Goal: Answer question/provide support

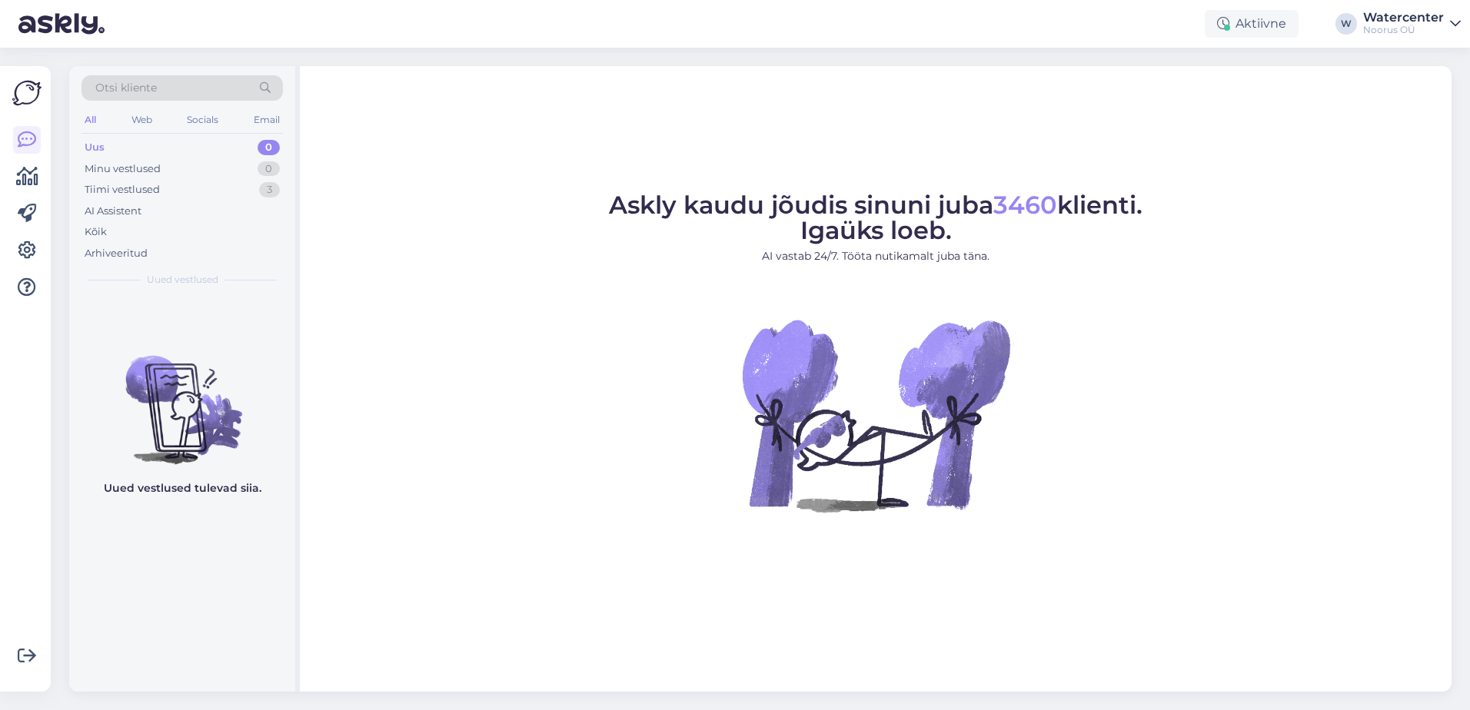
click at [387, 433] on figure "Askly kaudu jõudis sinuni juba 3460 klienti. Igaüks loeb. AI vastab 24/7. Tööta…" at bounding box center [876, 373] width 1124 height 361
click at [139, 201] on div "AI Assistent" at bounding box center [181, 212] width 201 height 22
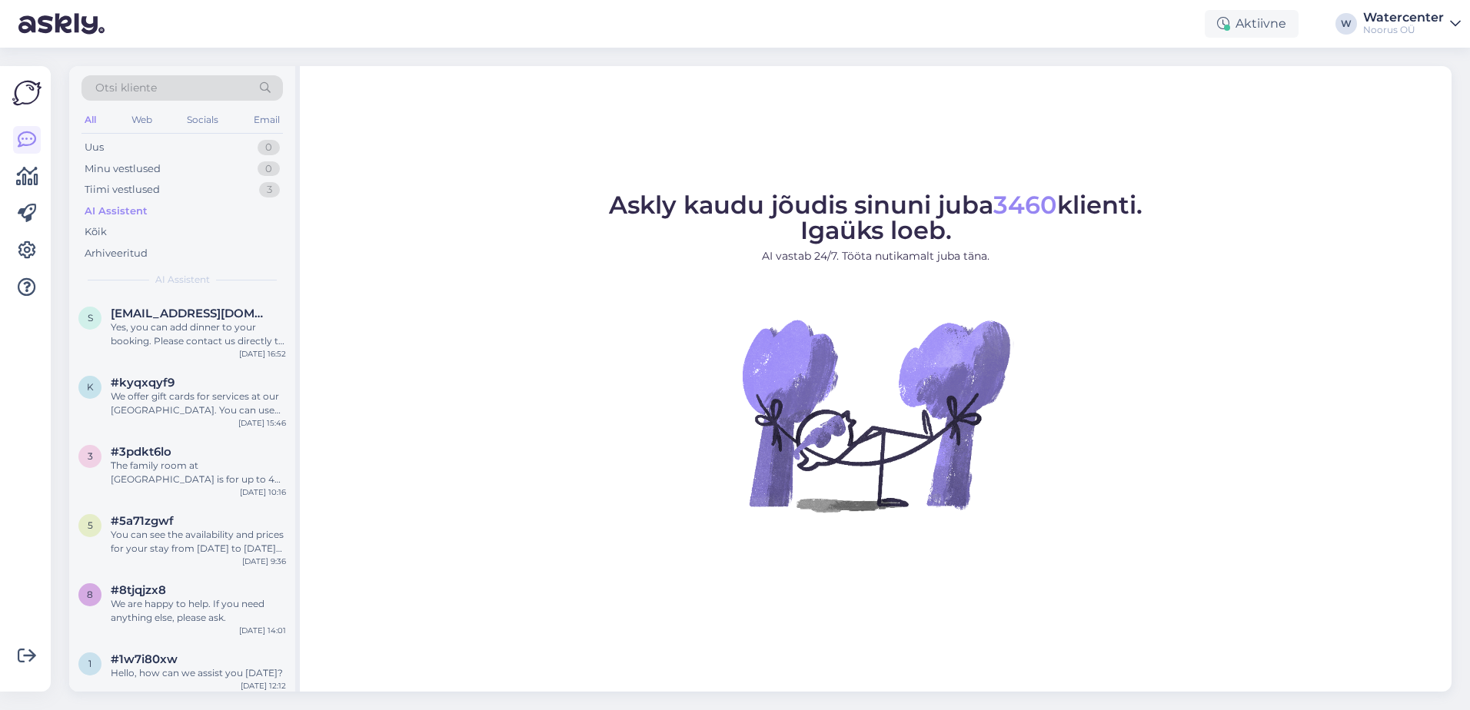
click at [131, 211] on div "AI Assistent" at bounding box center [116, 211] width 63 height 15
click at [138, 189] on div "Tiimi vestlused" at bounding box center [122, 189] width 75 height 15
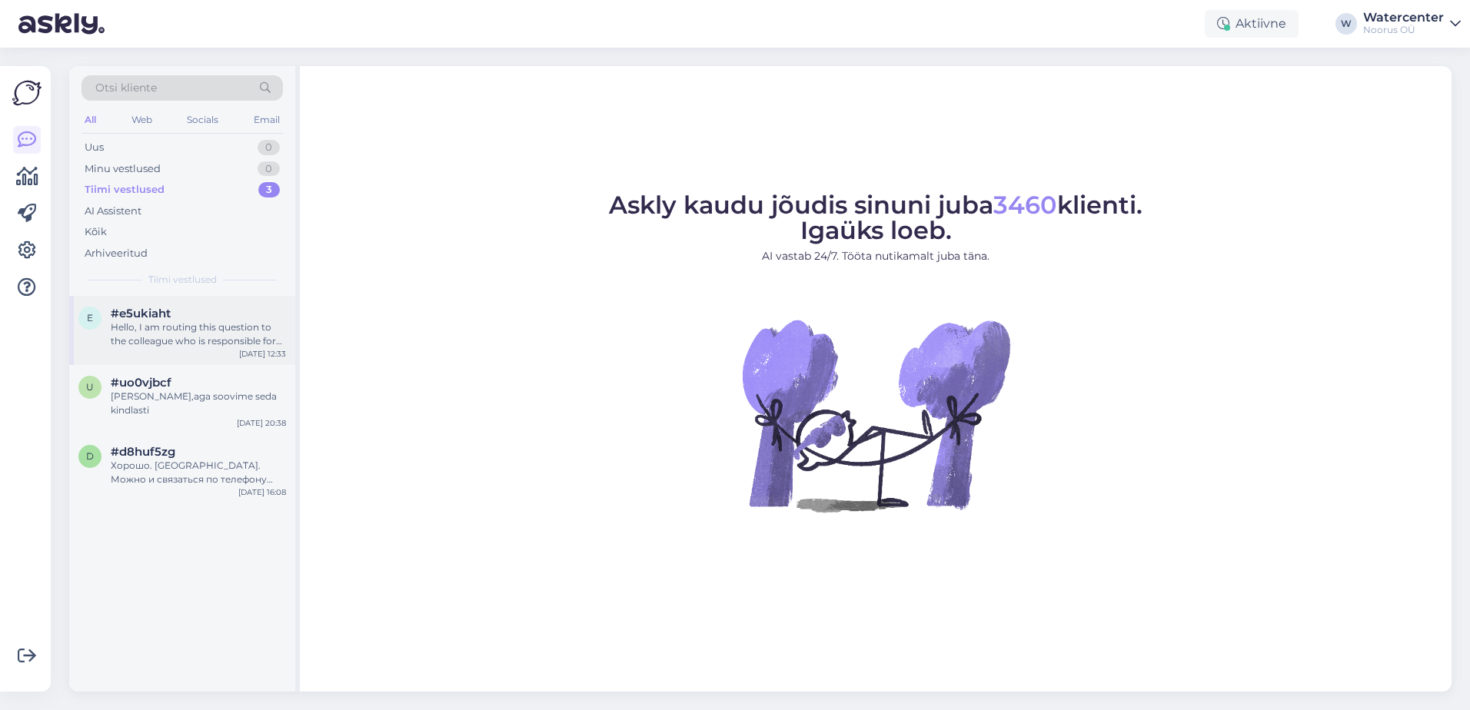
click at [158, 335] on div "Hello, I am routing this question to the colleague who is responsible for this …" at bounding box center [198, 335] width 175 height 28
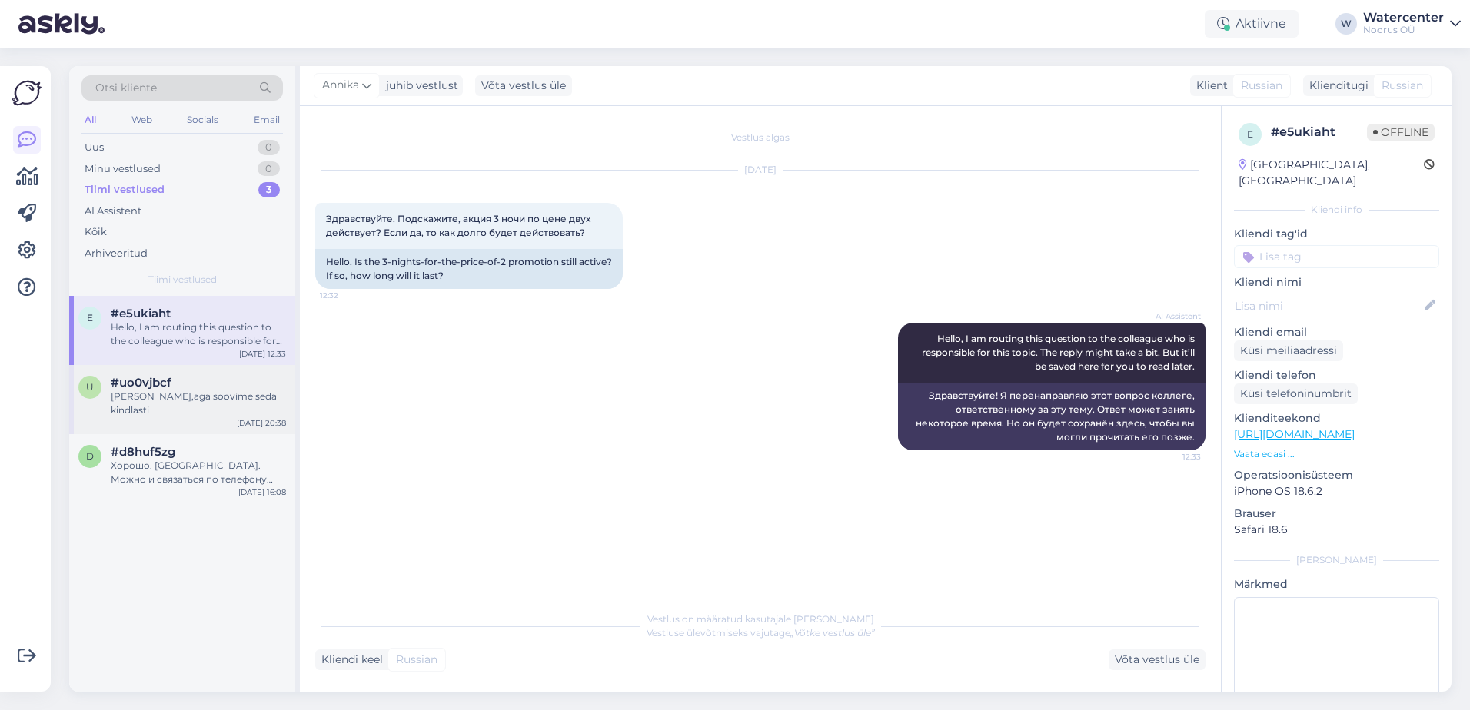
click at [95, 388] on div "u" at bounding box center [89, 387] width 23 height 23
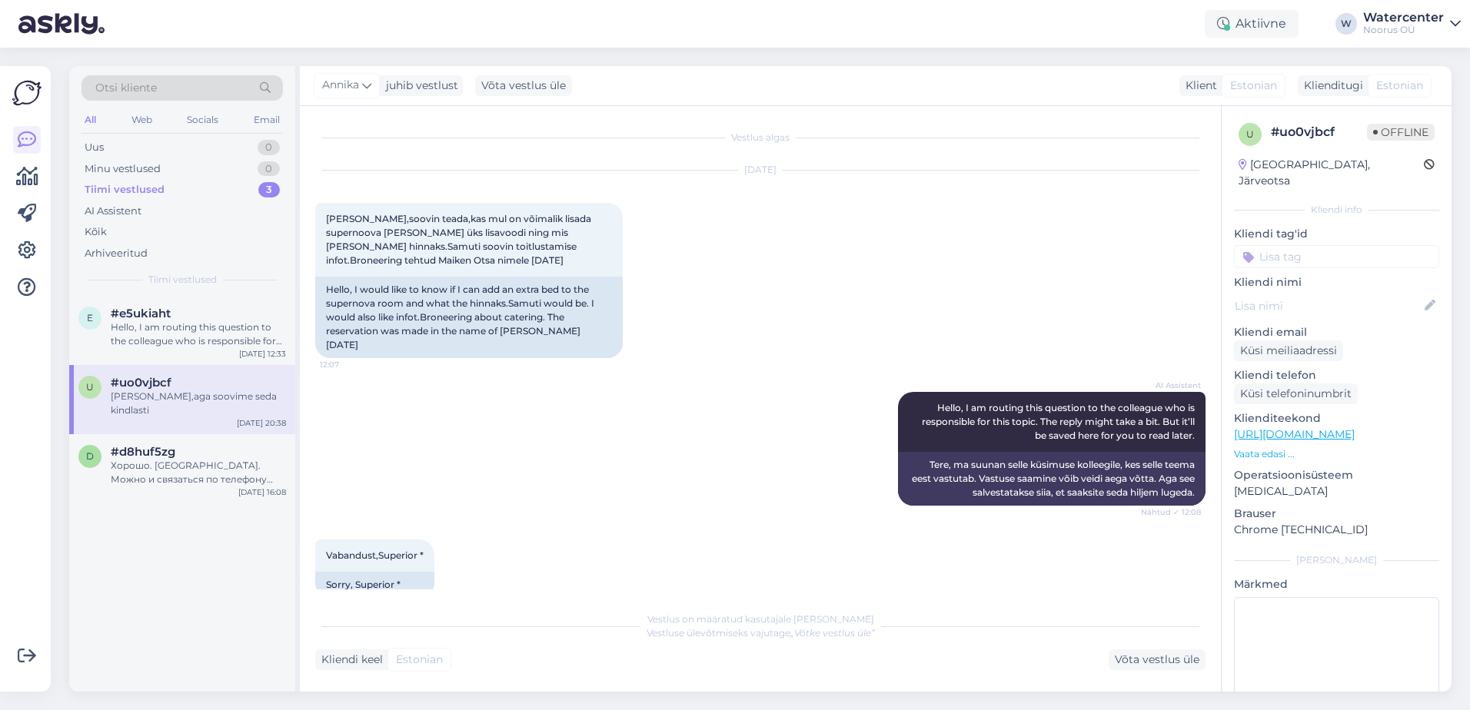
scroll to position [1046, 0]
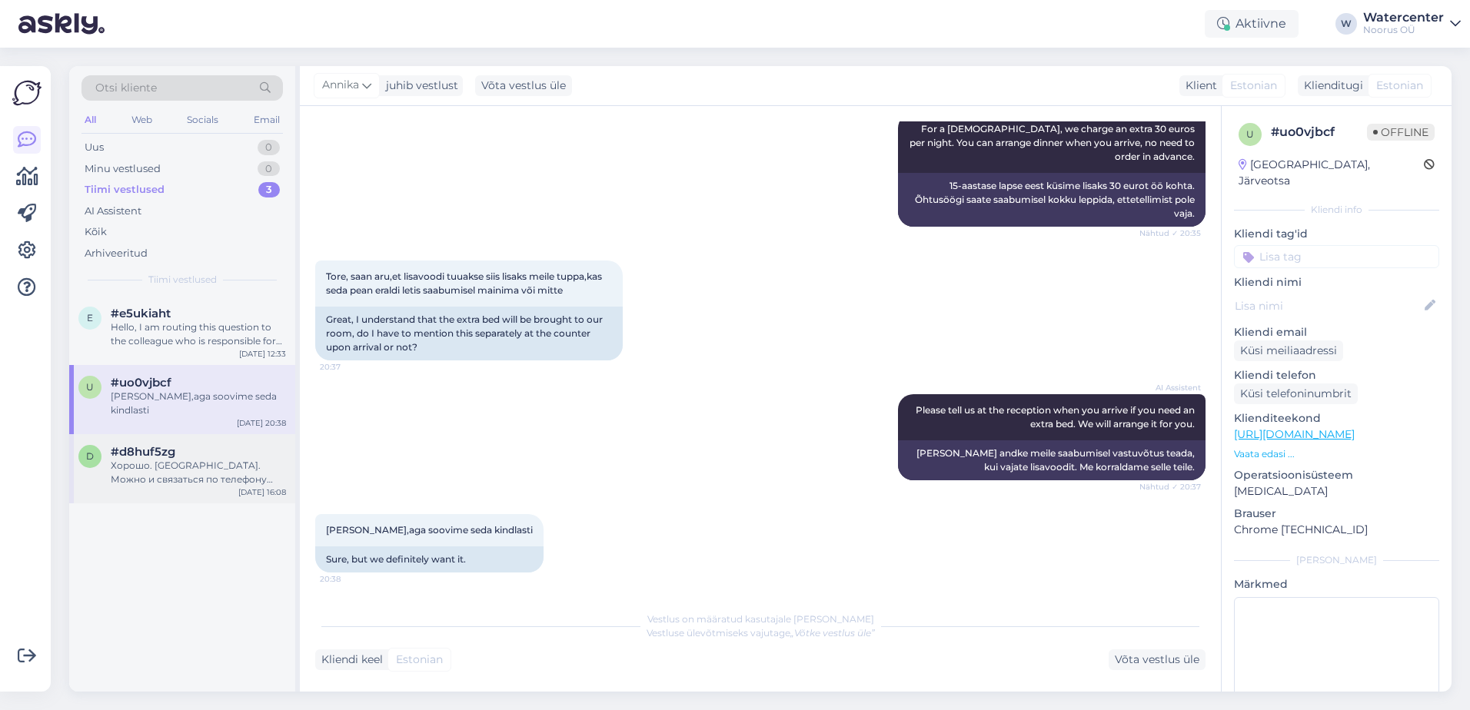
click at [122, 459] on div "Хорошо. [GEOGRAPHIC_DATA]. Можно и связаться по телефону 58192473" at bounding box center [198, 473] width 175 height 28
